Goal: Task Accomplishment & Management: Manage account settings

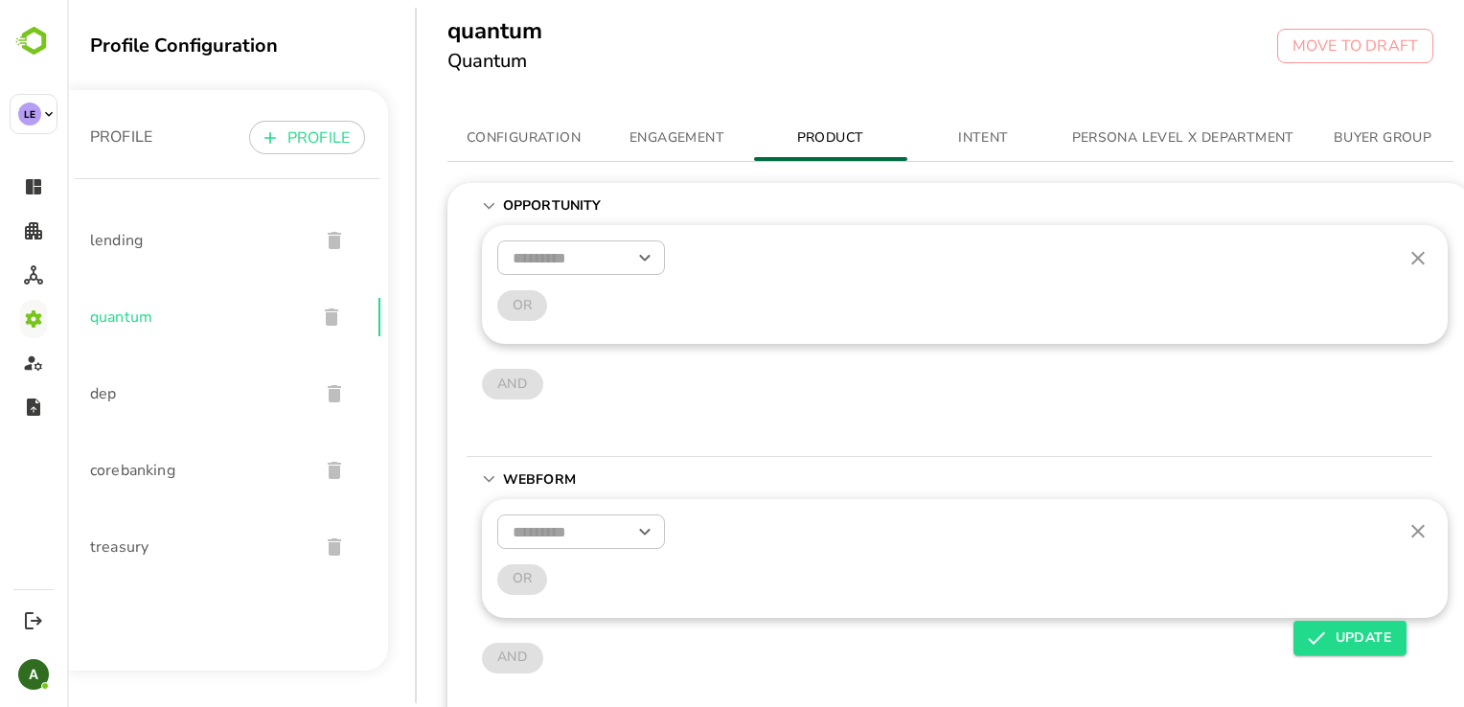
scroll to position [620, 0]
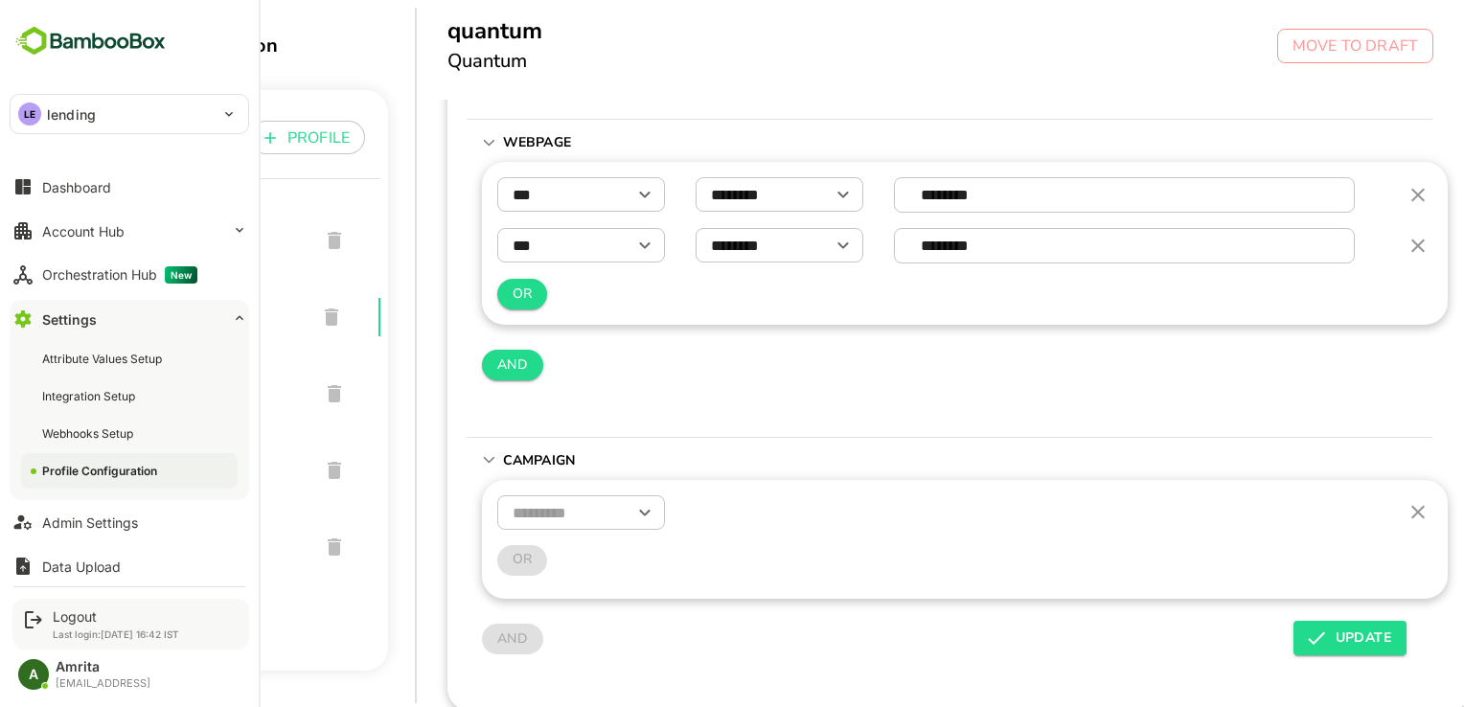
click at [51, 621] on div "Logout Last login: [DATE] 16:42 IST" at bounding box center [130, 624] width 237 height 51
click at [69, 613] on div "Logout" at bounding box center [116, 616] width 126 height 16
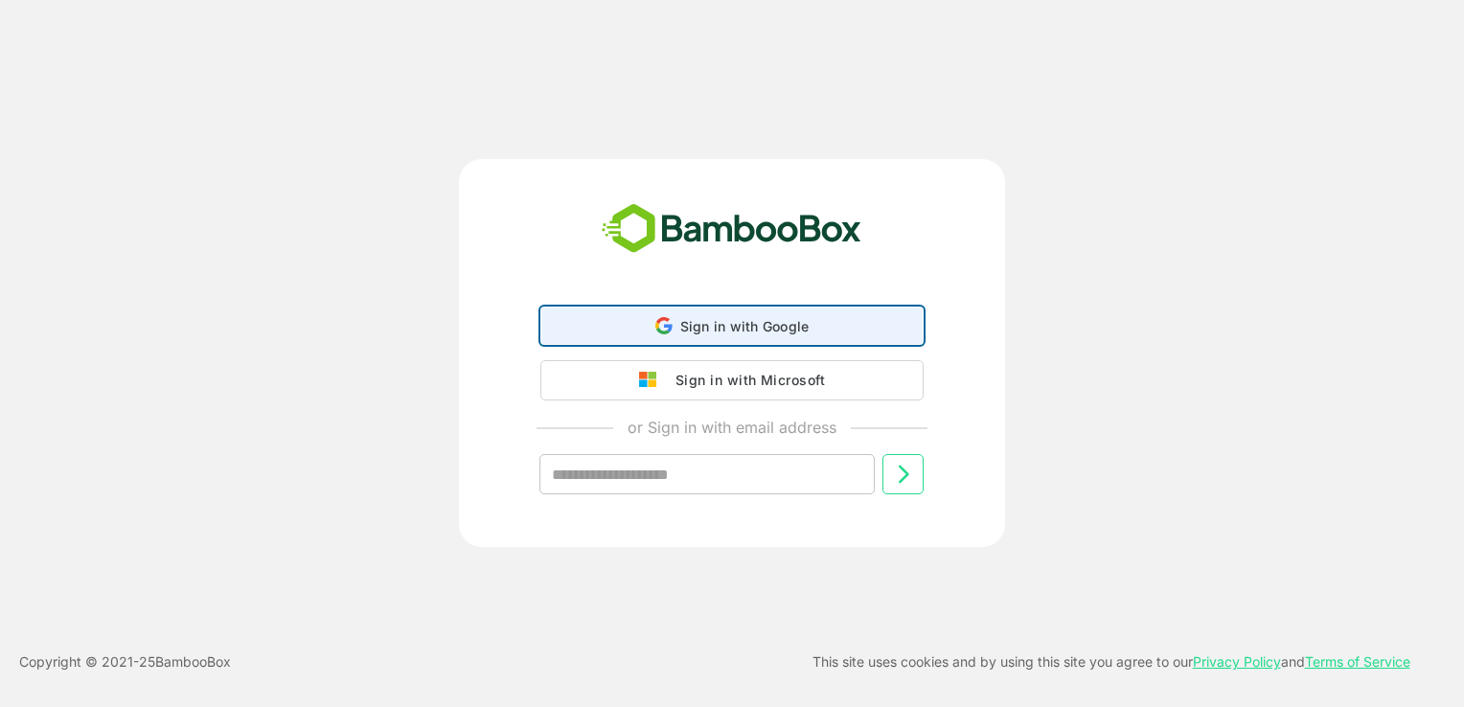
click at [738, 330] on span "Sign in with Google" at bounding box center [744, 326] width 129 height 16
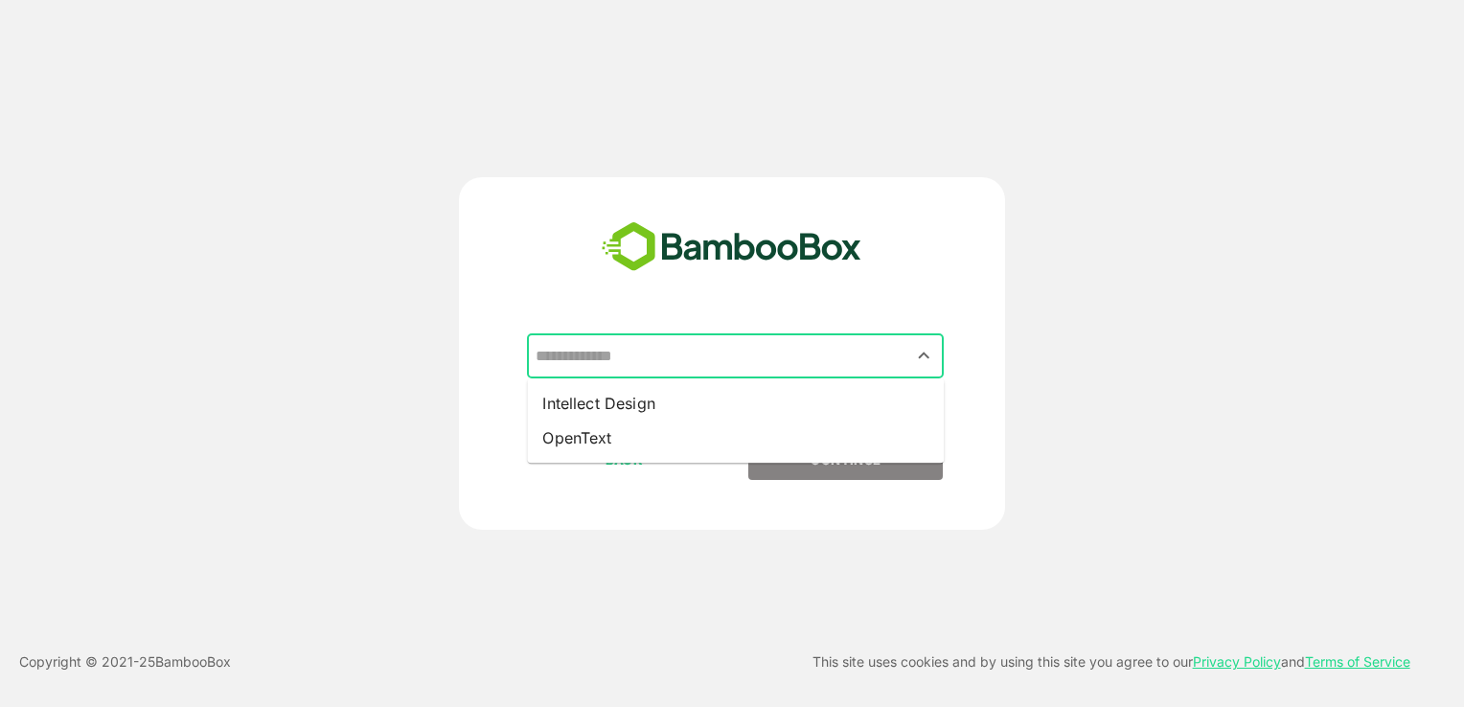
click at [719, 352] on input "text" at bounding box center [735, 356] width 409 height 36
click at [913, 359] on icon "Close" at bounding box center [923, 355] width 23 height 23
click at [658, 339] on input "text" at bounding box center [735, 356] width 409 height 36
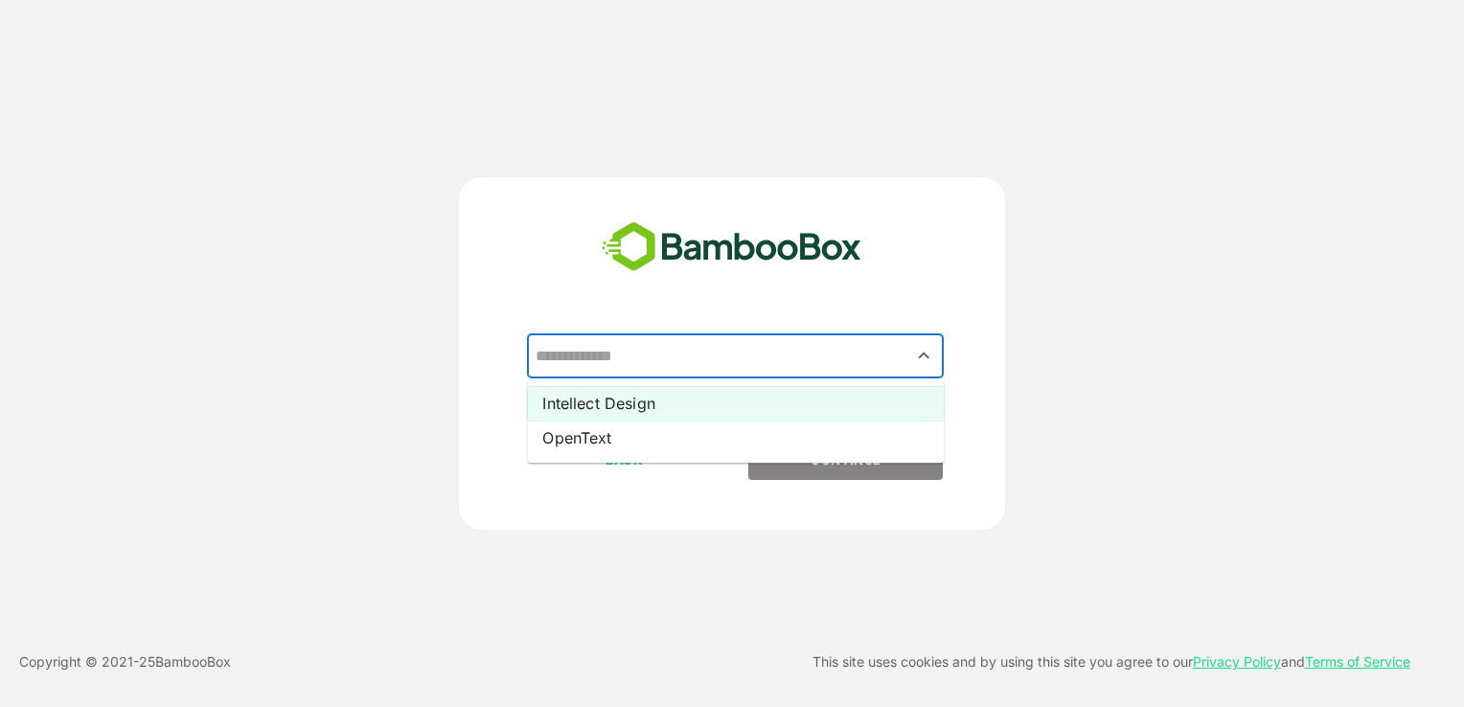
click at [618, 400] on li "Intellect Design" at bounding box center [735, 403] width 417 height 34
type input "**********"
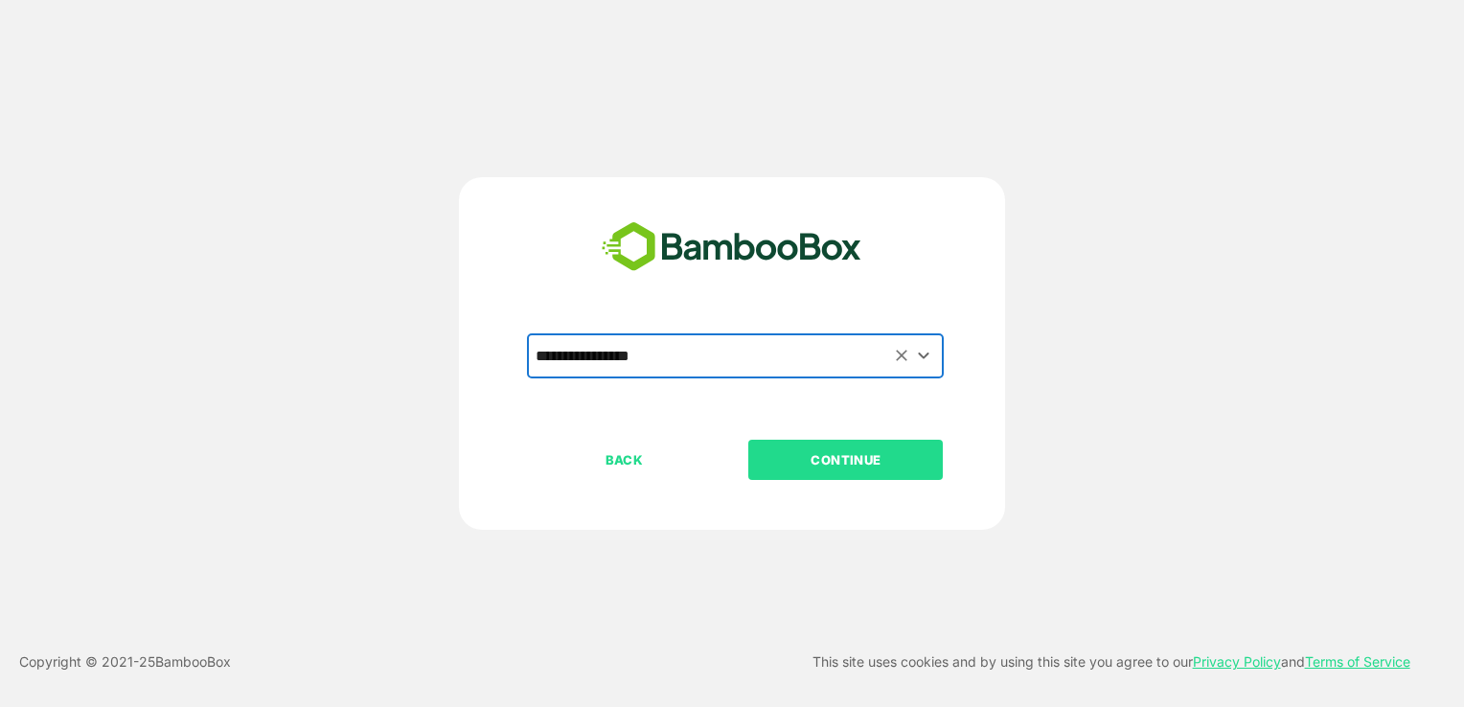
click at [813, 449] on p "CONTINUE" at bounding box center [846, 459] width 192 height 21
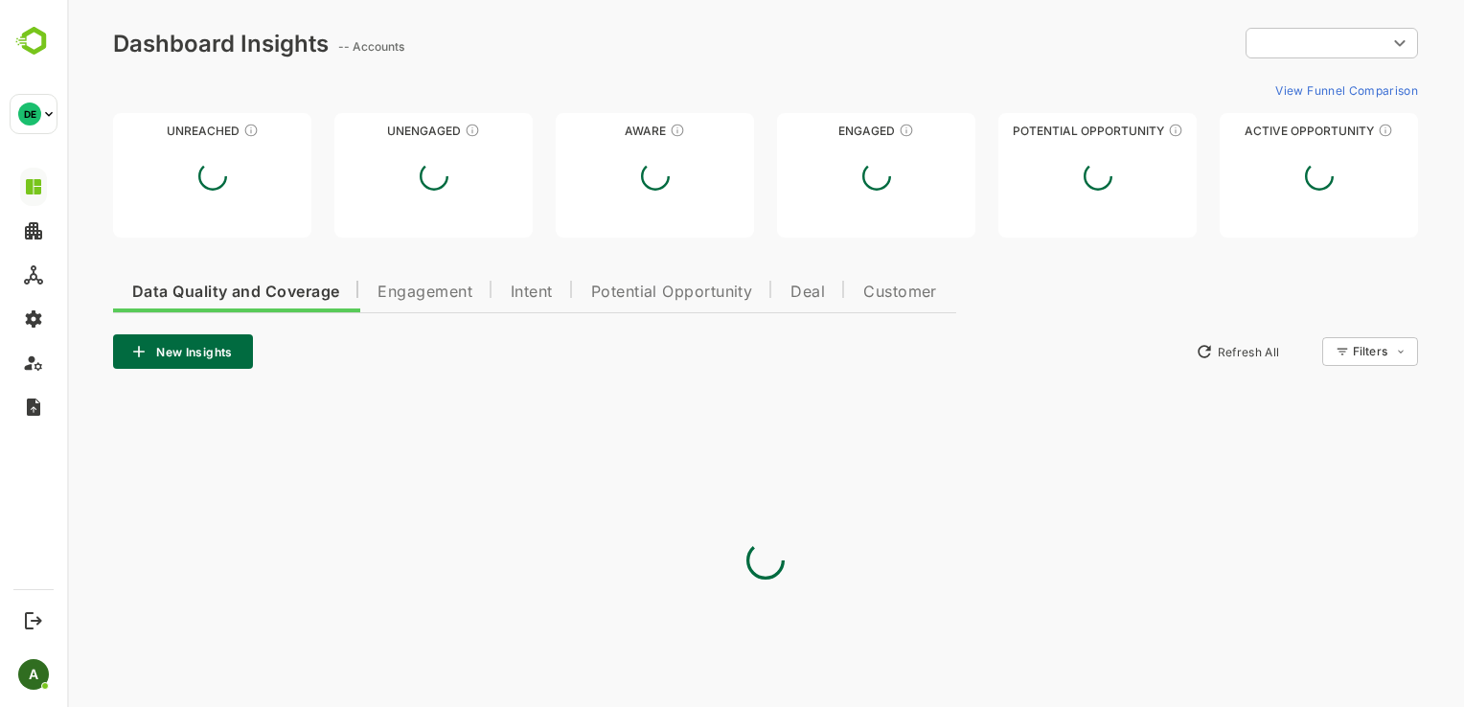
type input "**********"
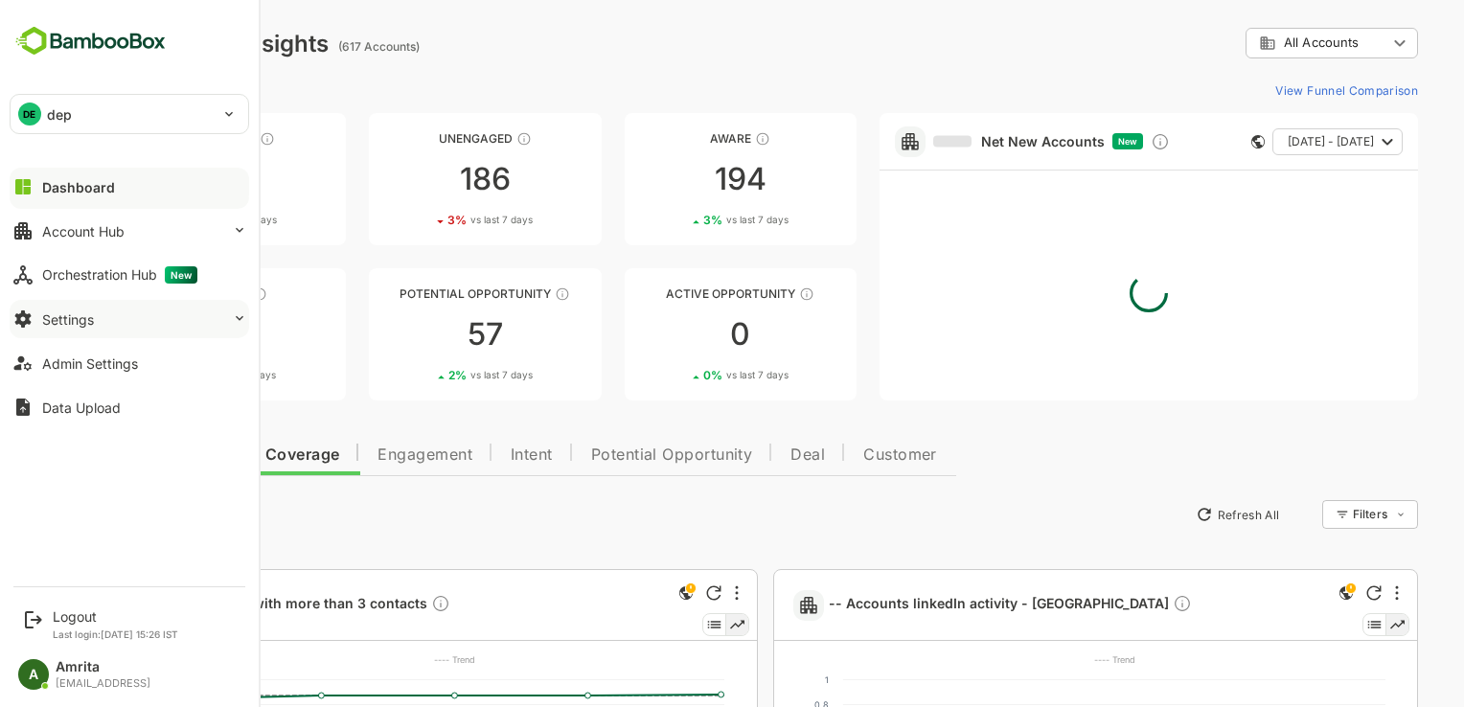
click at [209, 326] on button "Settings" at bounding box center [129, 319] width 239 height 38
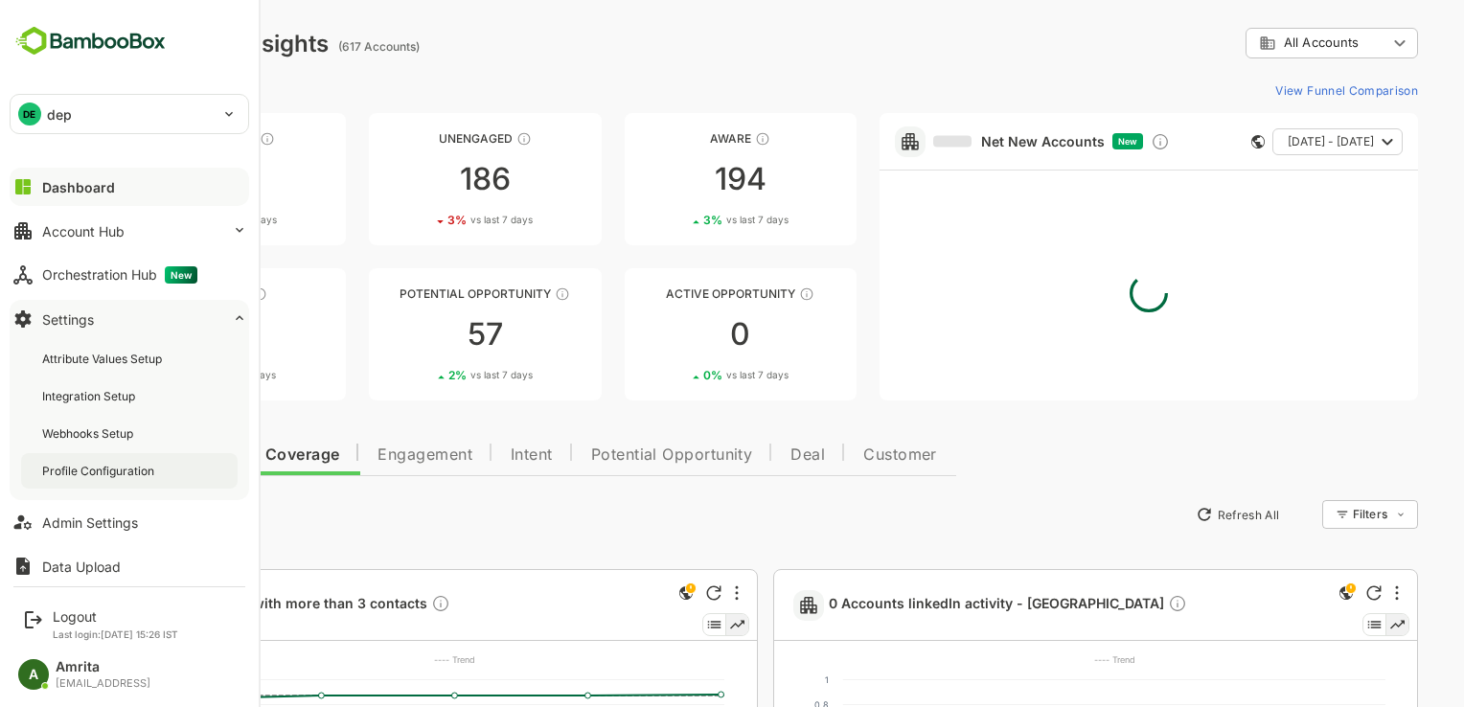
click at [95, 473] on div "Profile Configuration" at bounding box center [100, 471] width 116 height 16
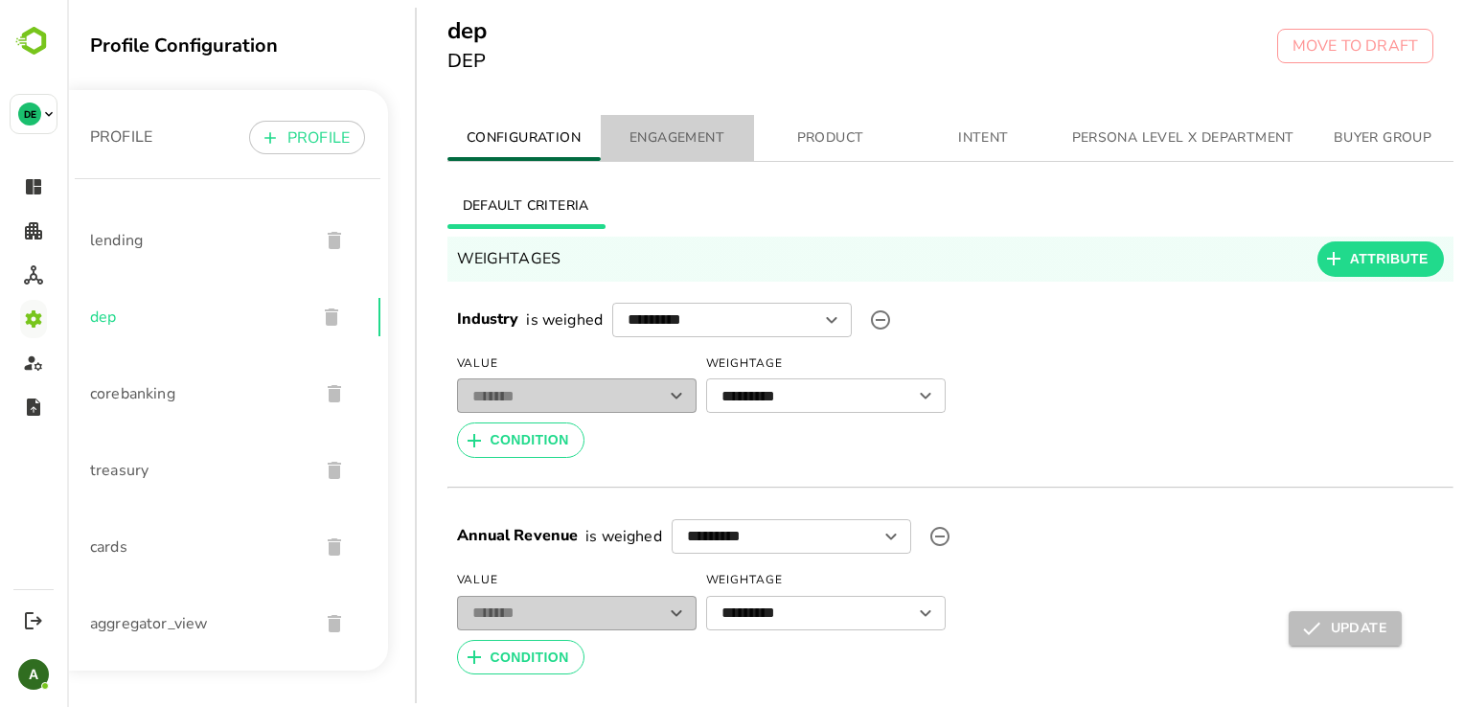
click at [677, 140] on span "ENGAGEMENT" at bounding box center [677, 138] width 130 height 24
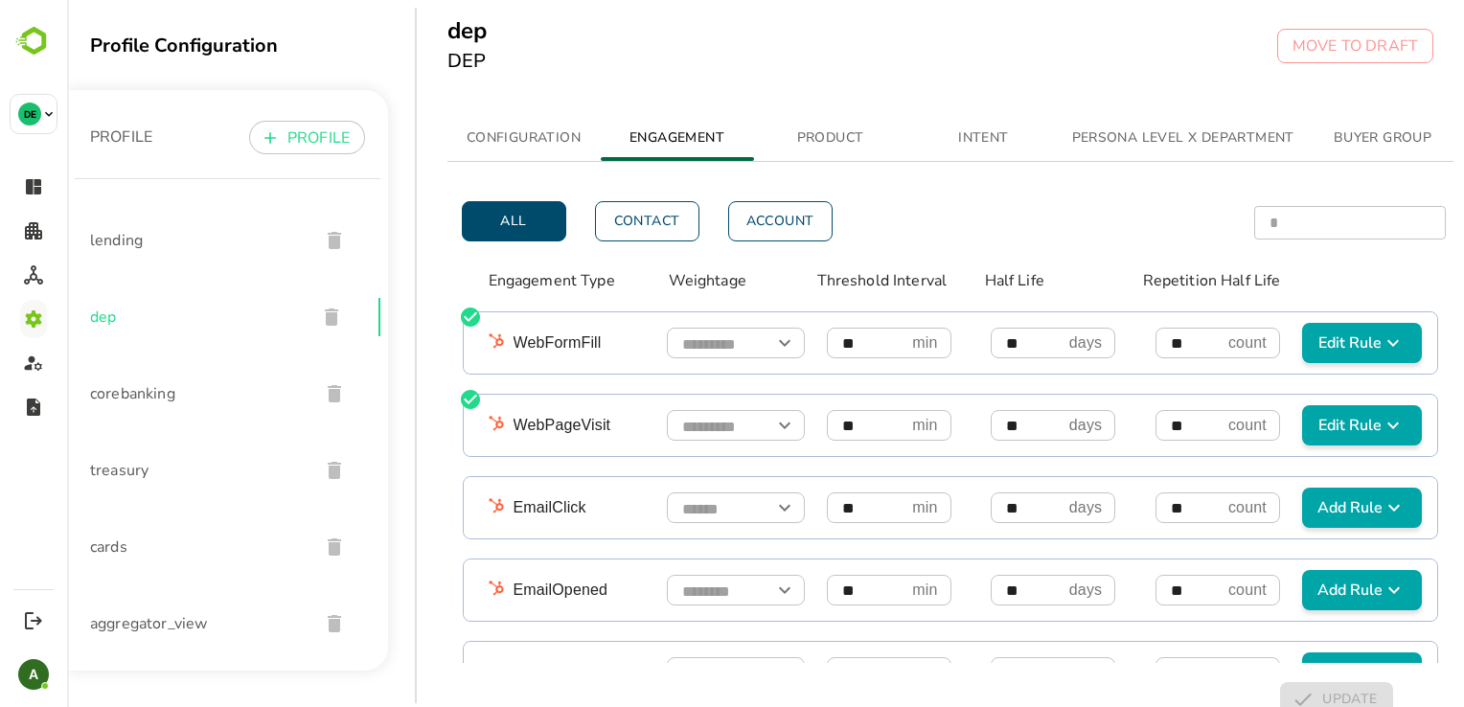
scroll to position [6, 0]
click at [127, 624] on span "aggregator_view" at bounding box center [197, 617] width 214 height 23
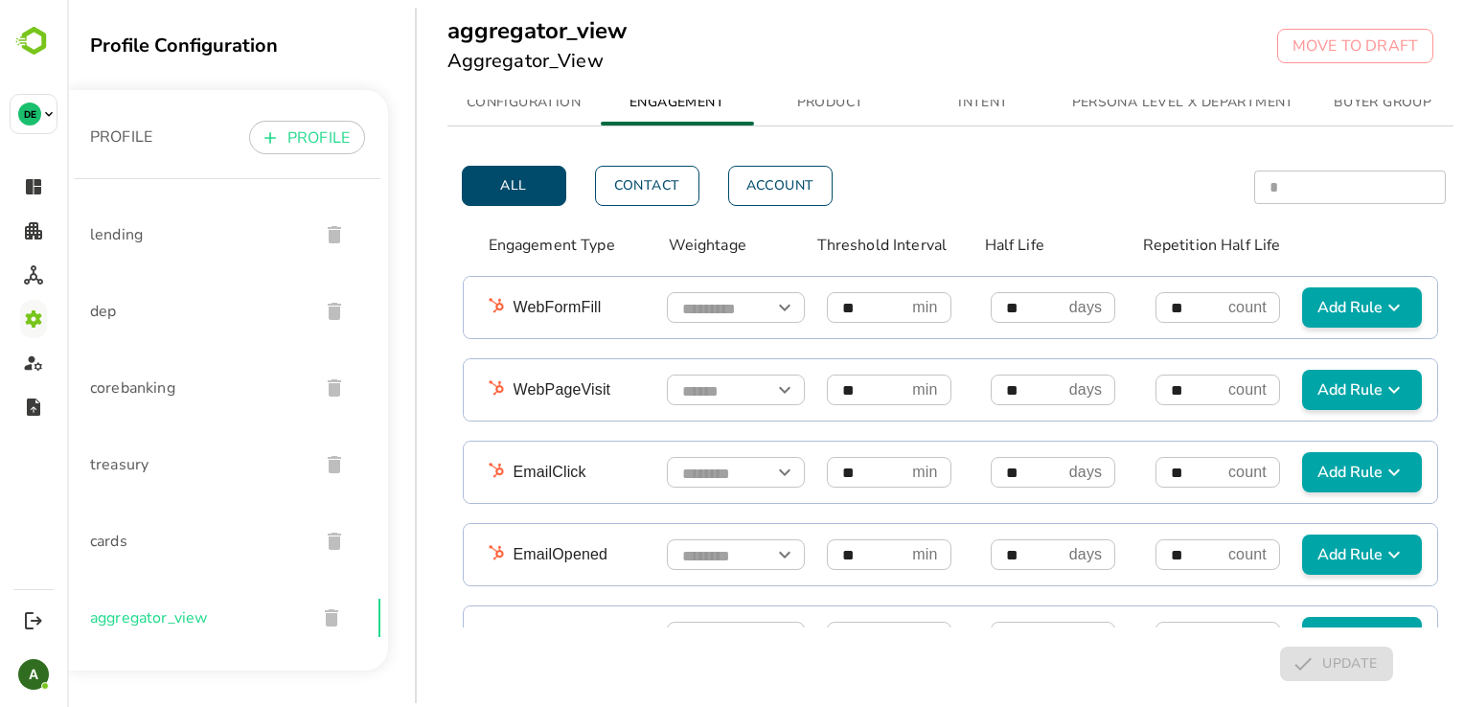
scroll to position [0, 0]
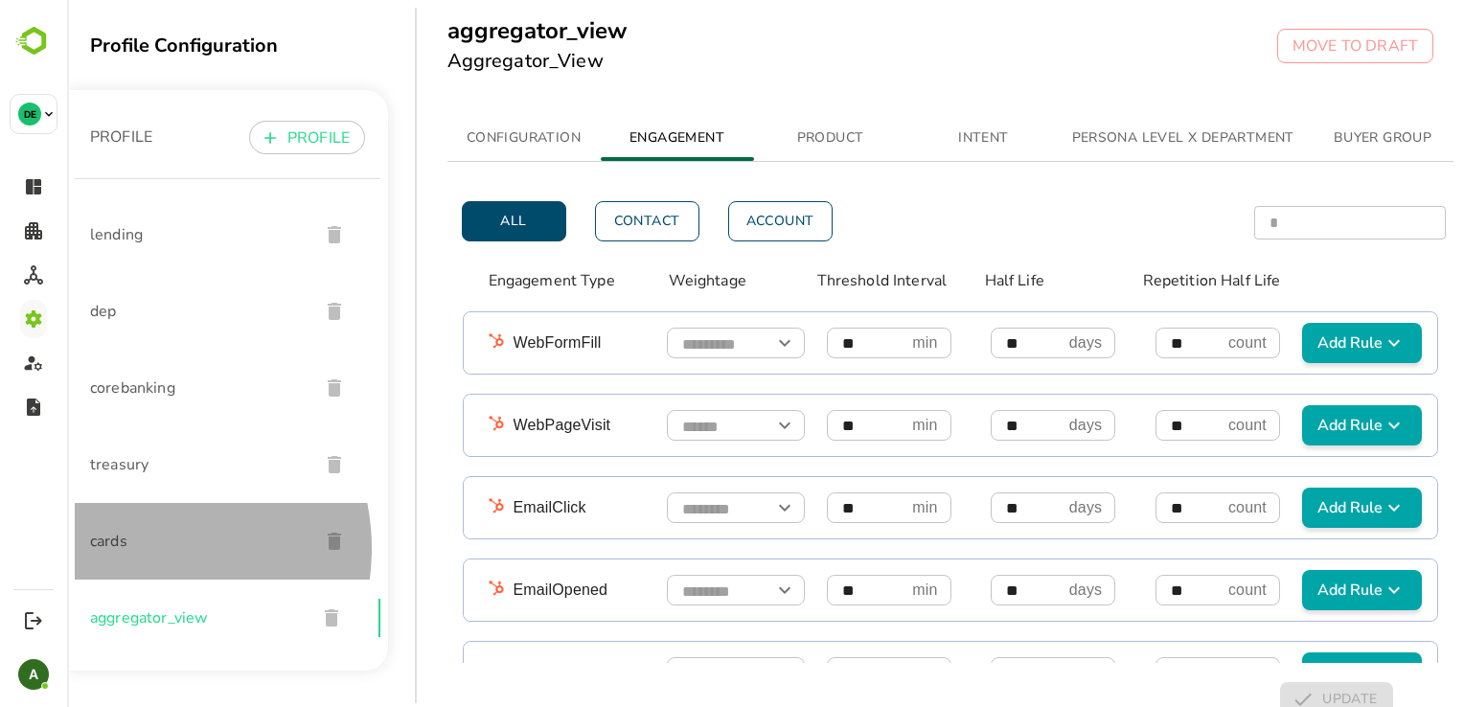
click at [137, 548] on span "cards" at bounding box center [197, 541] width 214 height 23
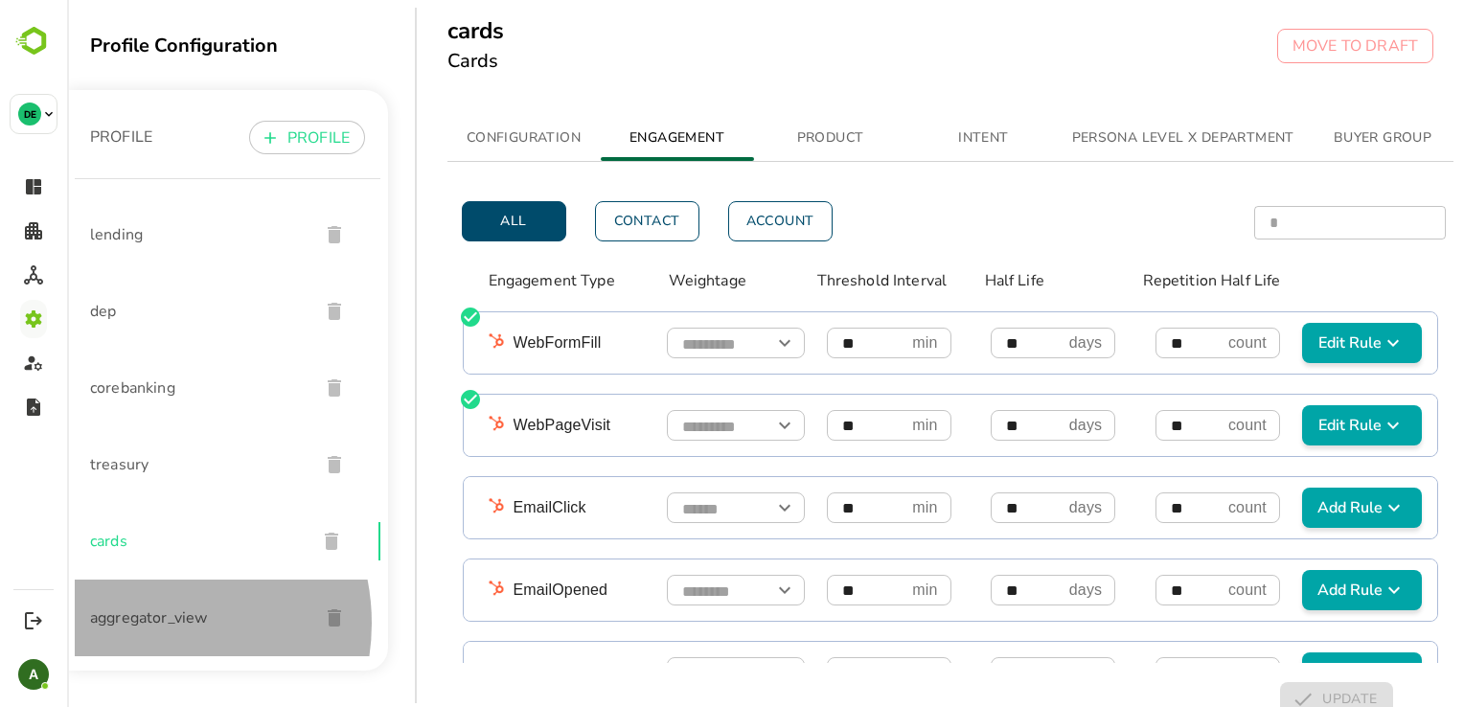
click at [144, 623] on span "aggregator_view" at bounding box center [197, 617] width 214 height 23
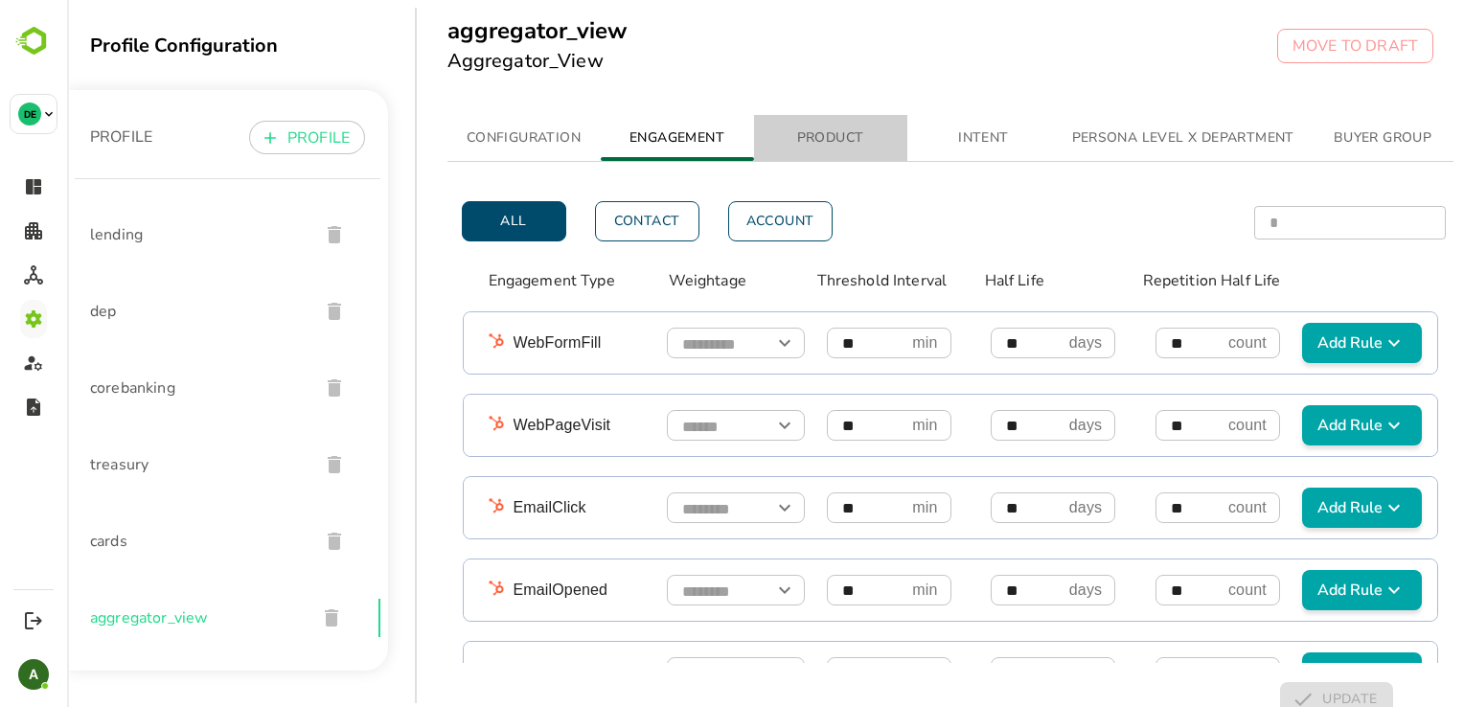
click at [828, 139] on span "PRODUCT" at bounding box center [830, 138] width 130 height 24
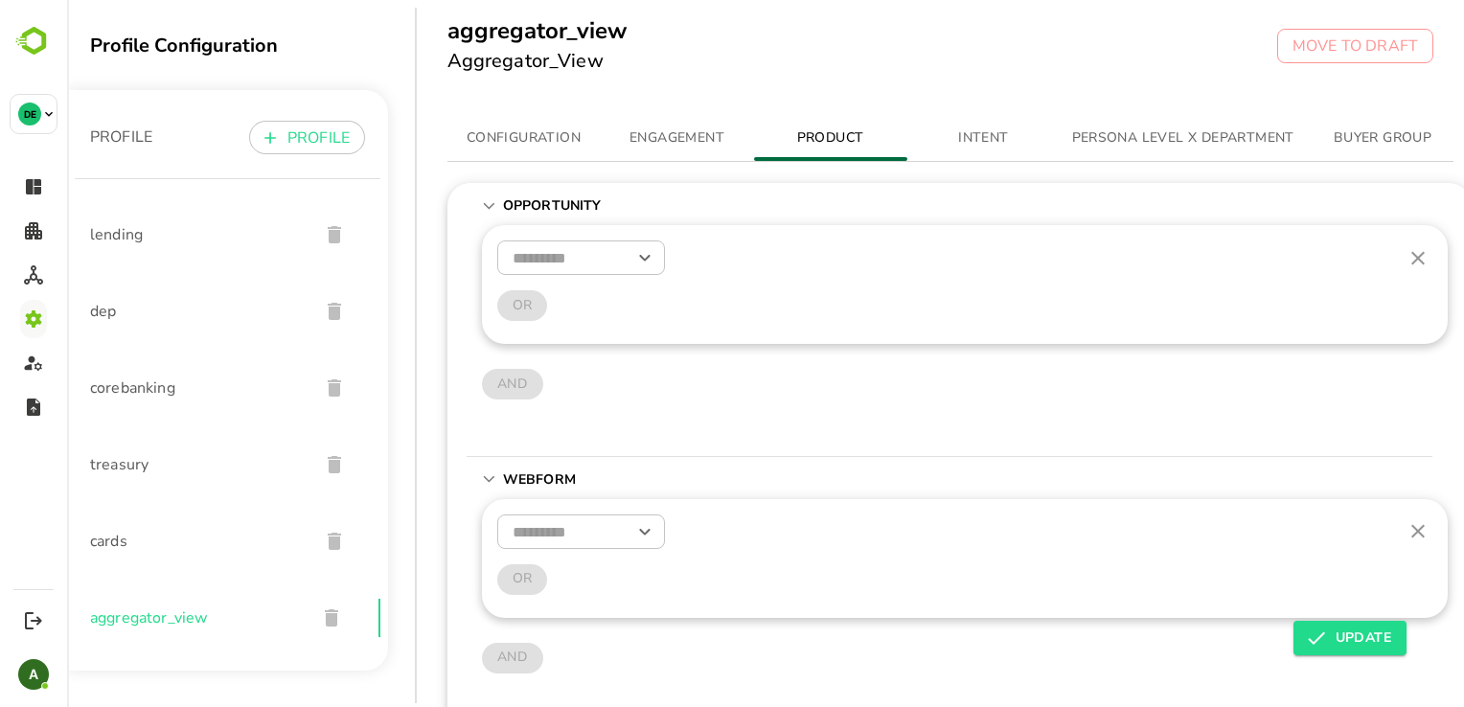
click at [144, 535] on span "cards" at bounding box center [197, 541] width 214 height 23
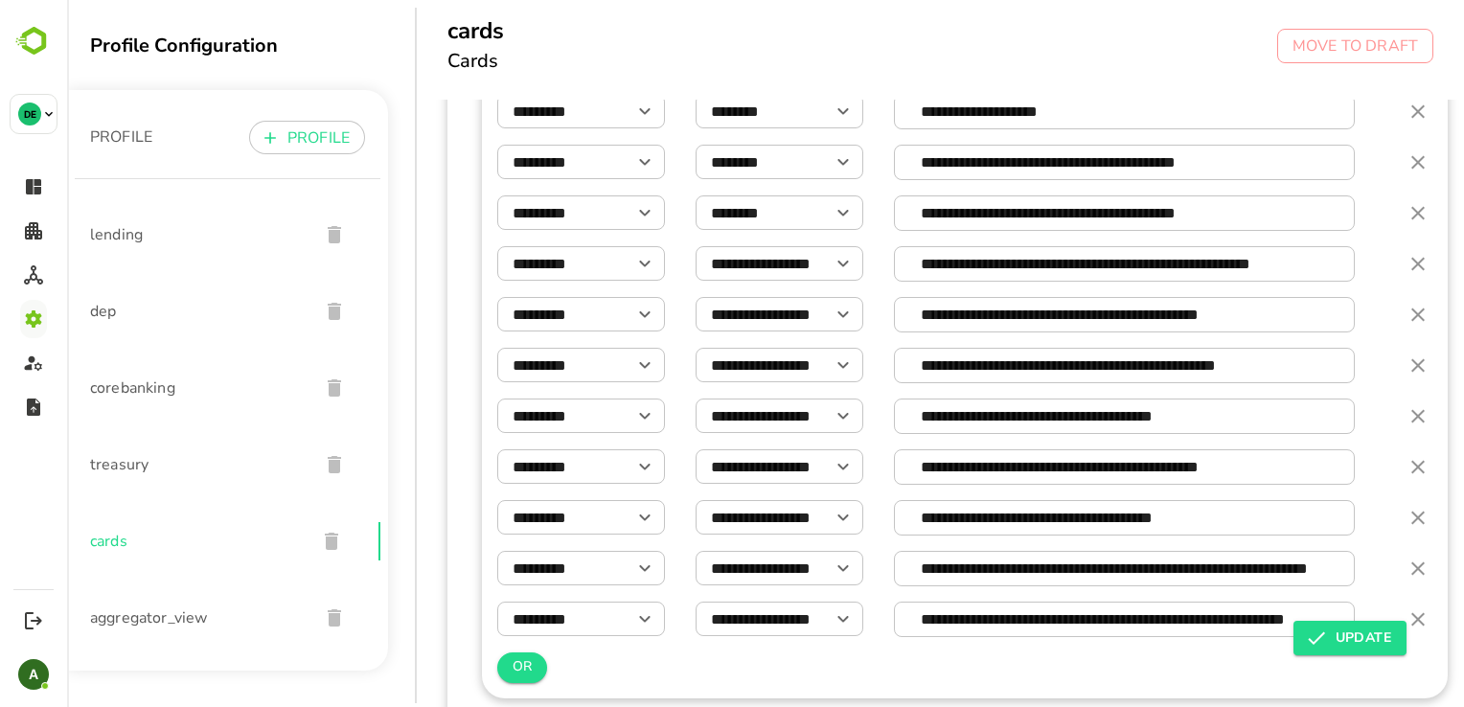
scroll to position [460, 0]
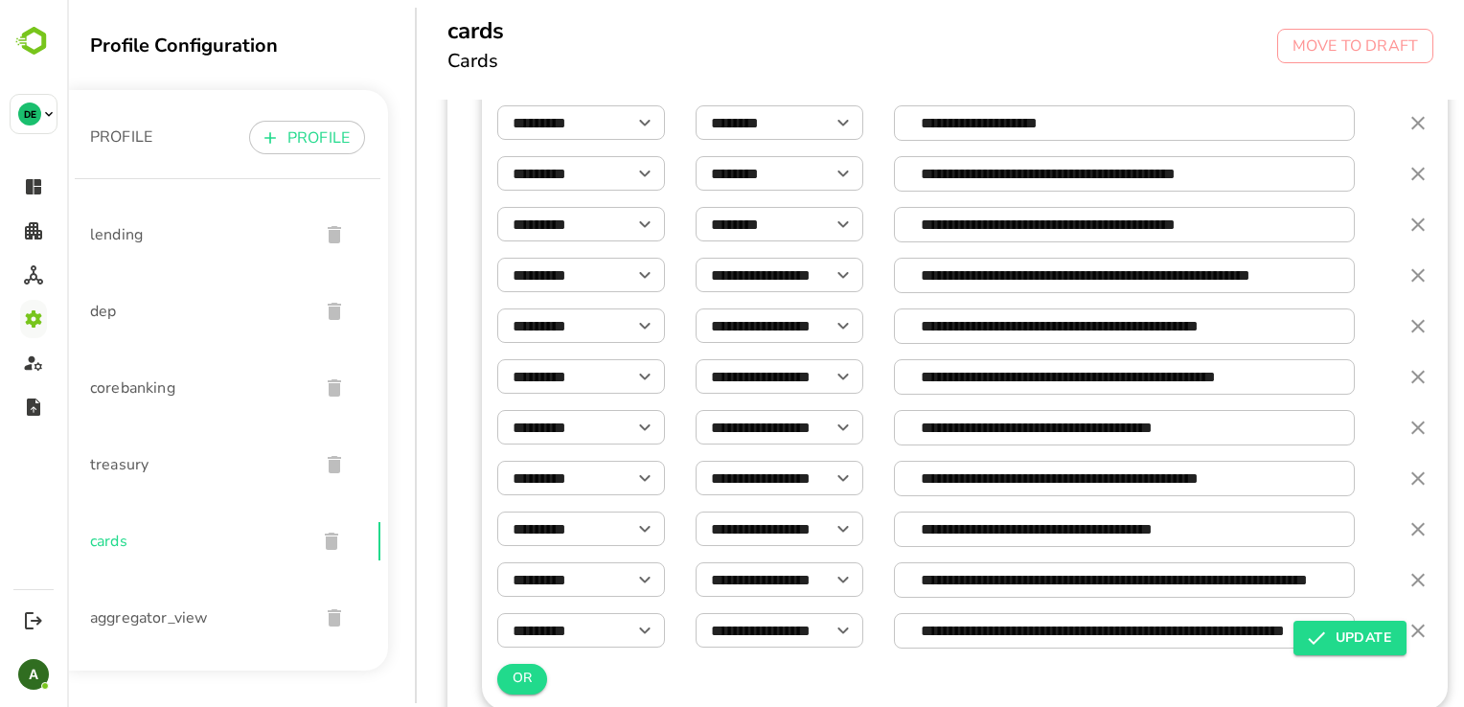
click at [191, 625] on span "aggregator_view" at bounding box center [197, 617] width 214 height 23
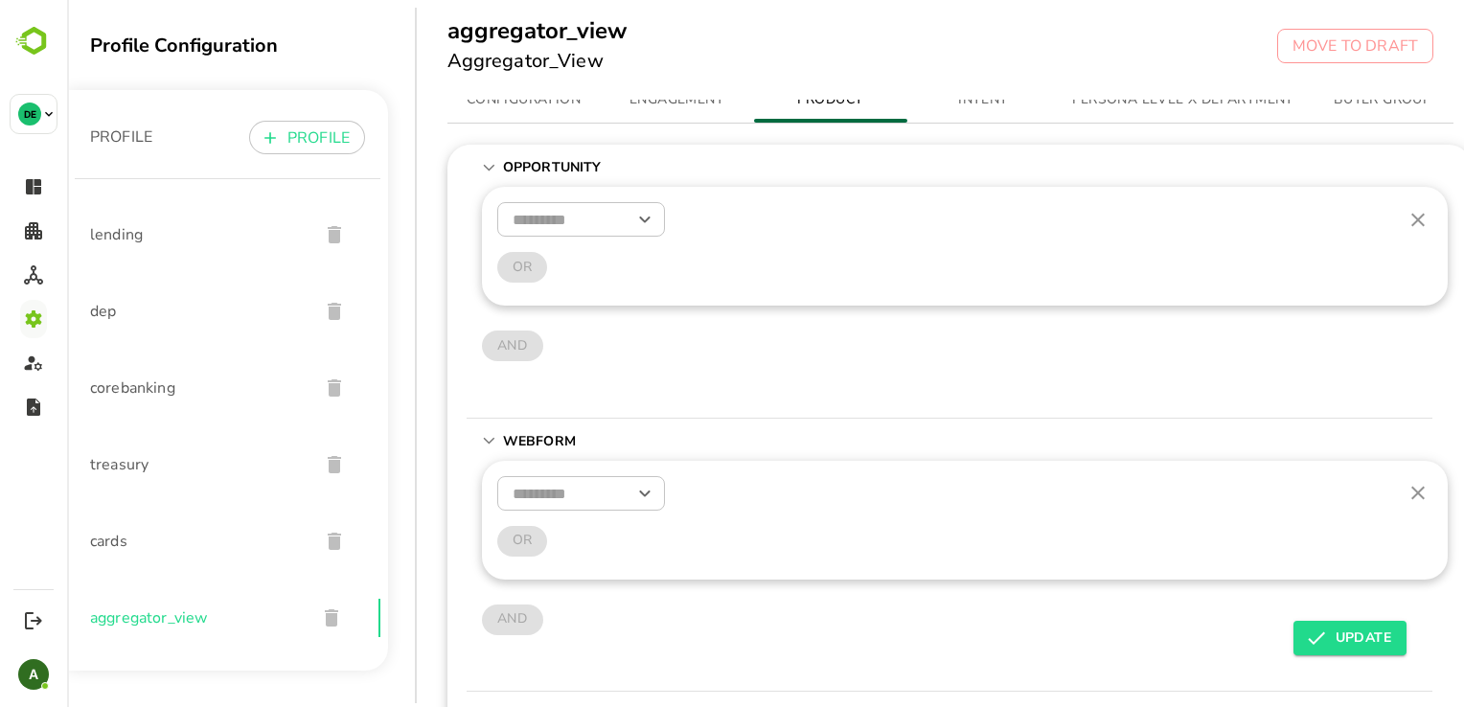
scroll to position [0, 0]
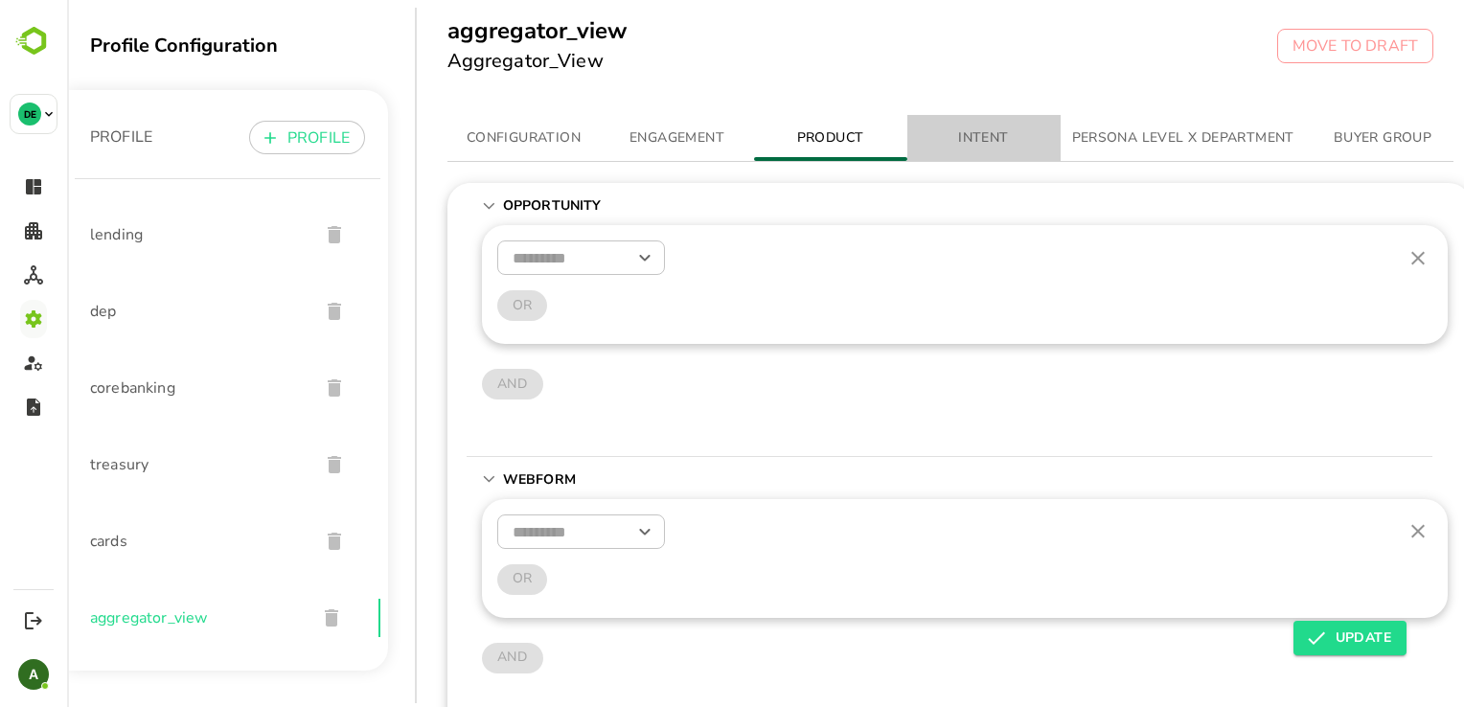
click at [969, 117] on button "INTENT" at bounding box center [983, 138] width 153 height 46
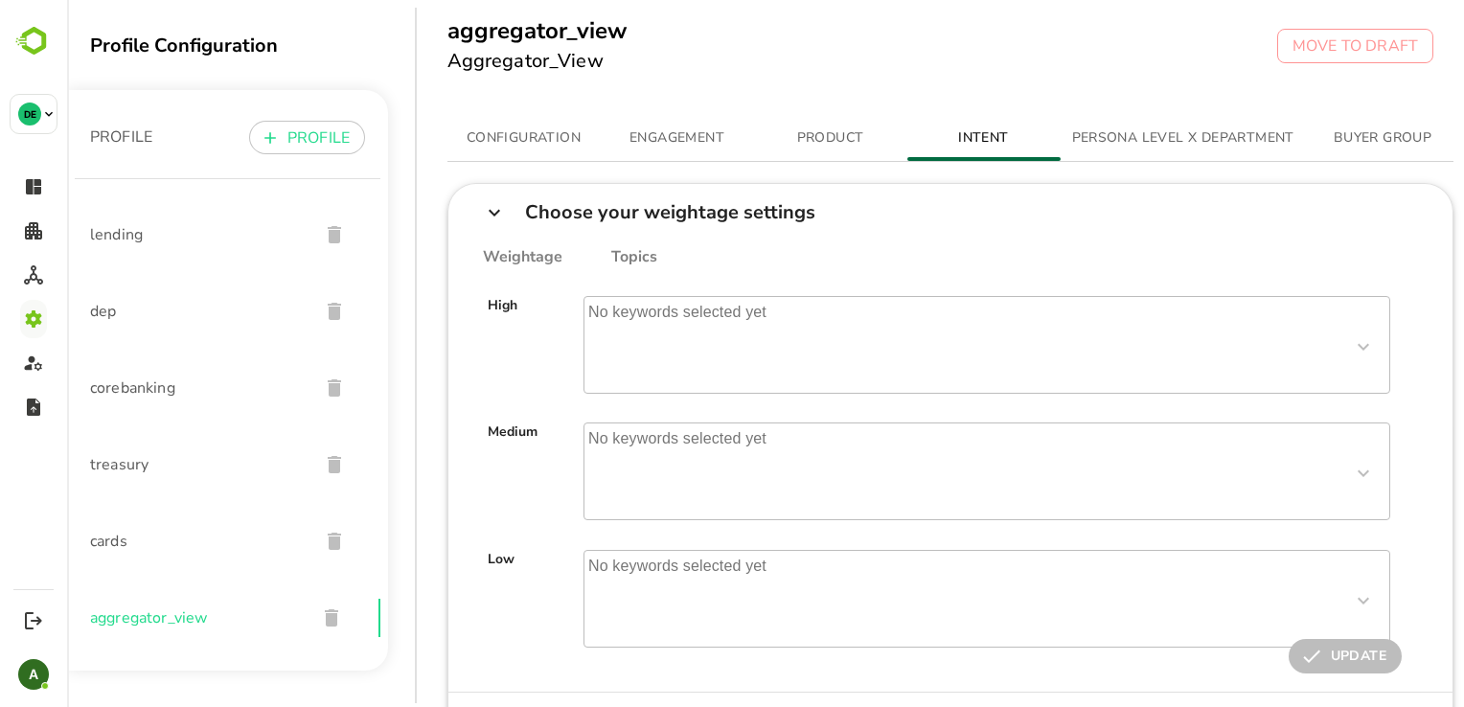
click at [1125, 140] on span "PERSONA LEVEL X DEPARTMENT" at bounding box center [1183, 138] width 222 height 24
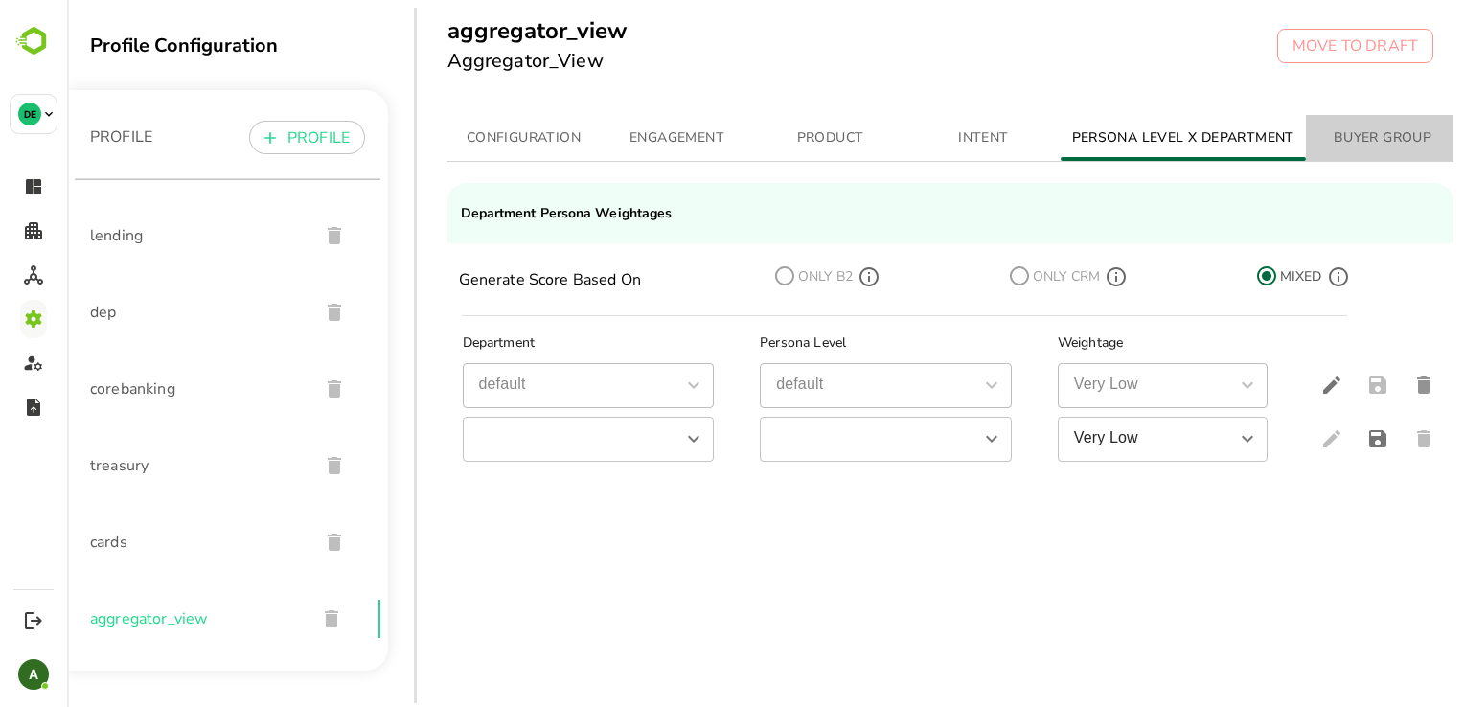
click at [1358, 136] on span "BUYER GROUP" at bounding box center [1382, 138] width 130 height 24
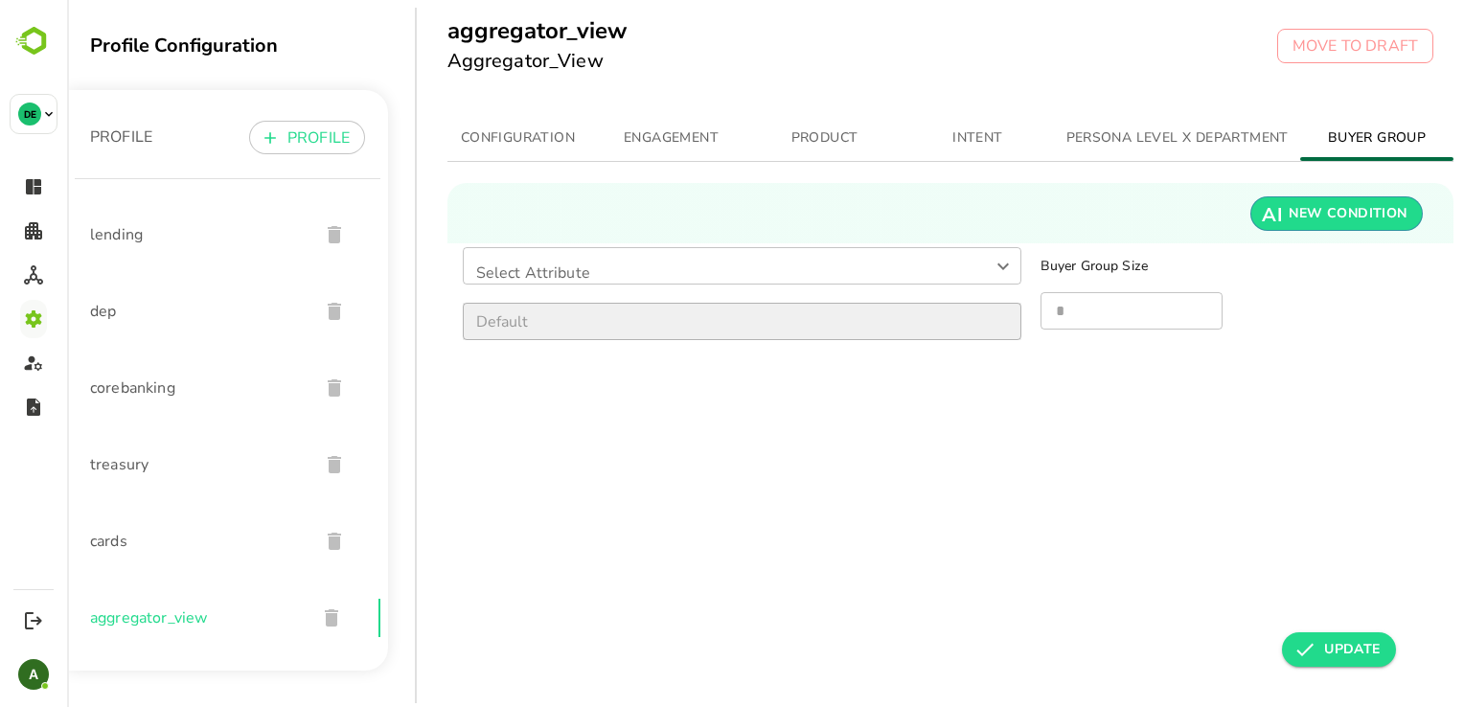
scroll to position [0, 19]
click at [659, 132] on span "ENGAGEMENT" at bounding box center [671, 138] width 130 height 24
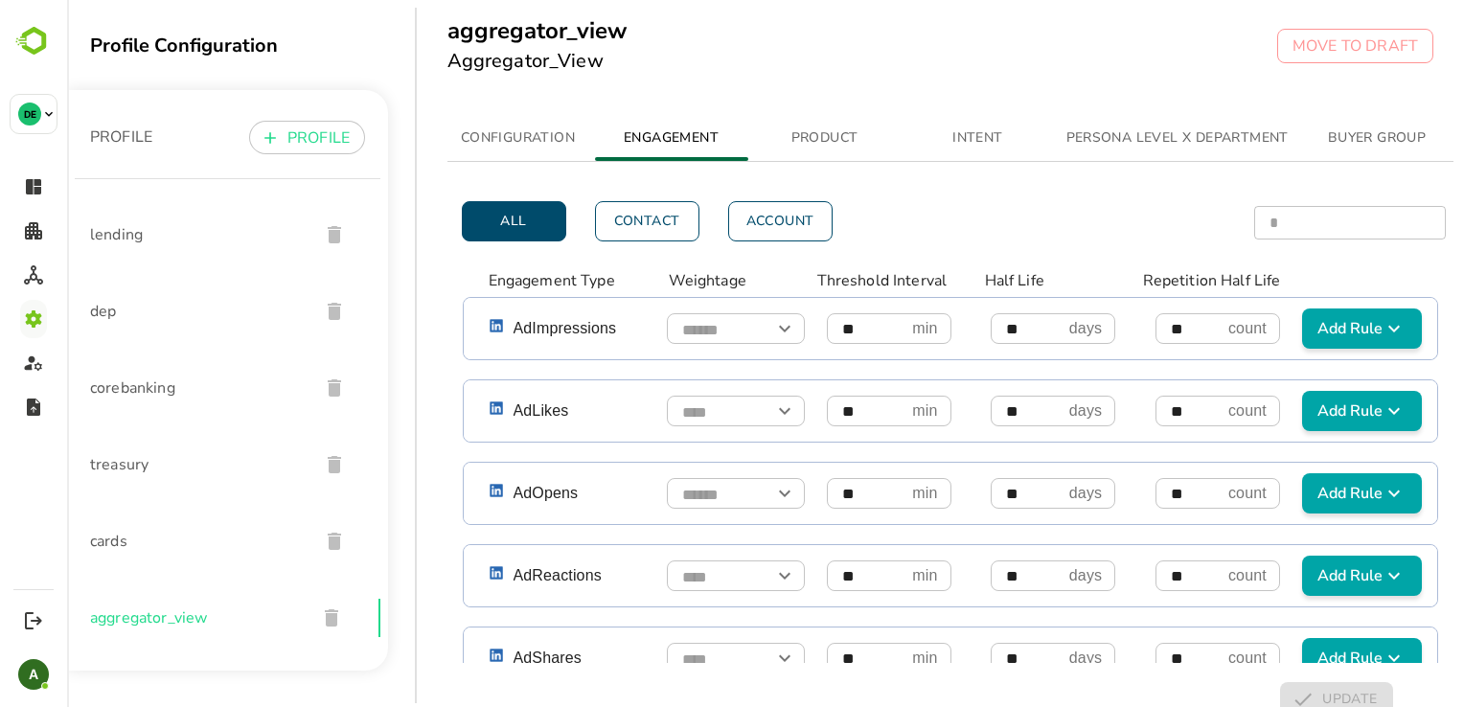
scroll to position [1287, 0]
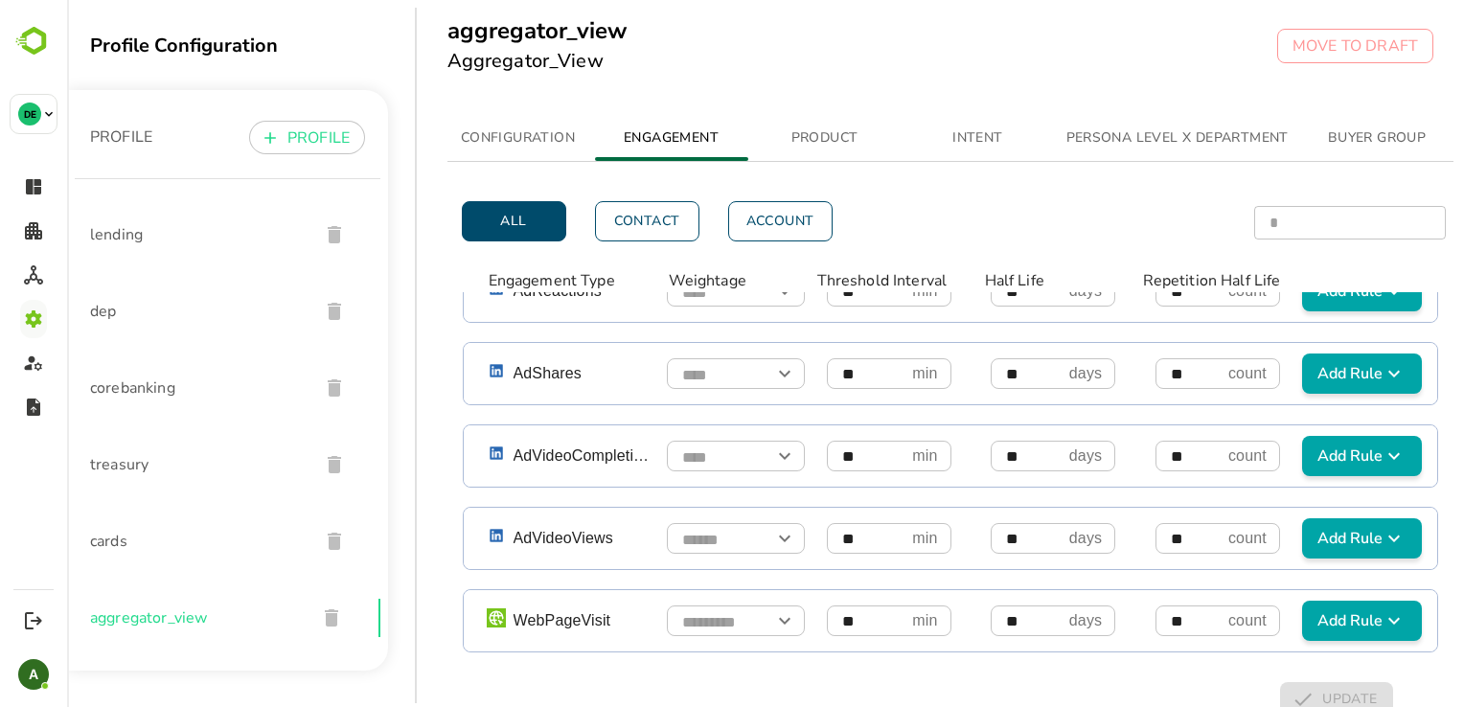
click at [805, 49] on div "aggregator_view Aggregator_View MOVE TO DRAFT" at bounding box center [941, 50] width 1048 height 100
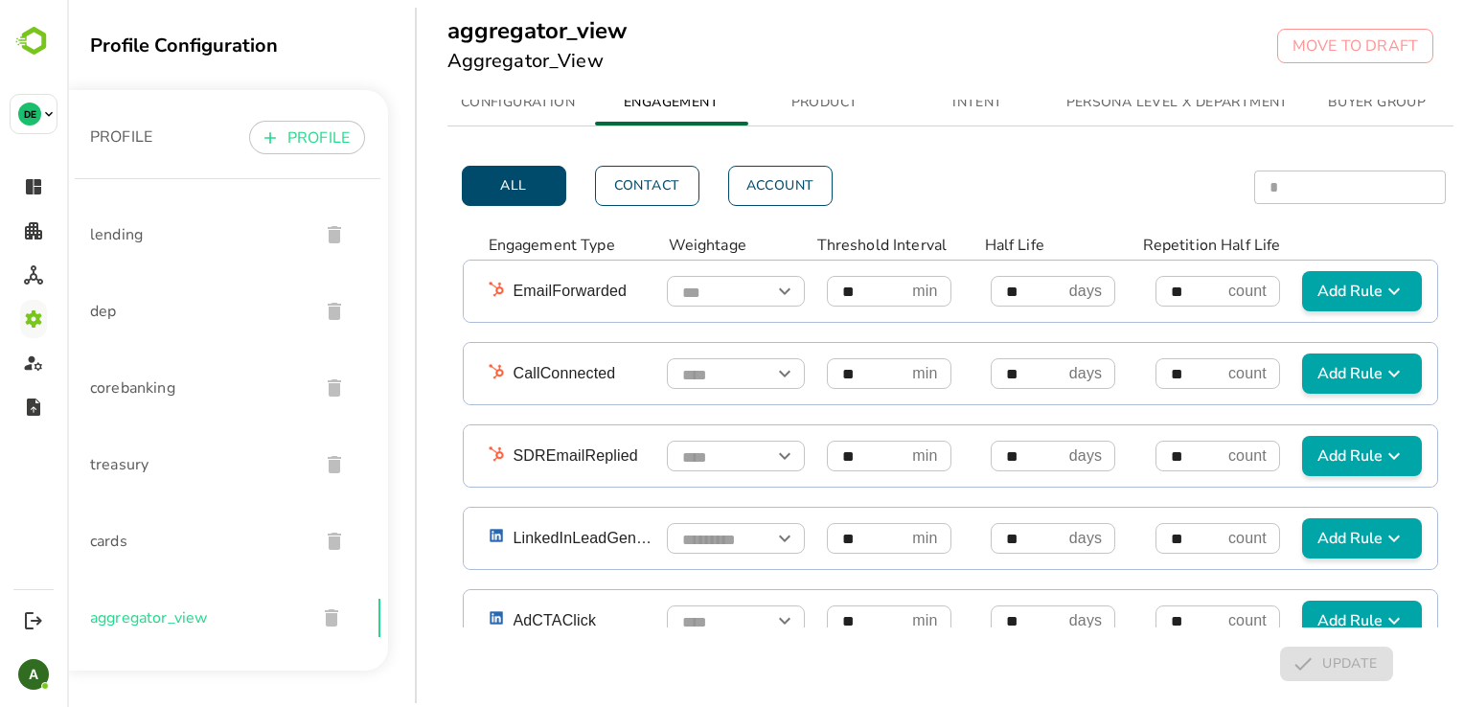
scroll to position [345, 0]
